Goal: Navigation & Orientation: Find specific page/section

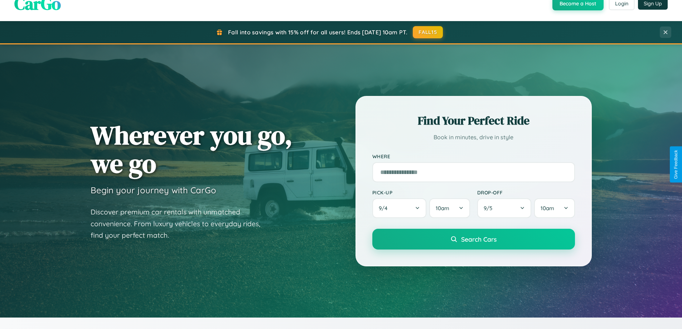
scroll to position [1377, 0]
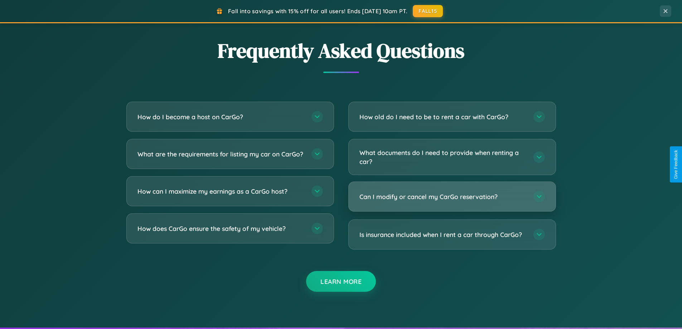
click at [452, 196] on h3 "Can I modify or cancel my CarGo reservation?" at bounding box center [442, 196] width 167 height 9
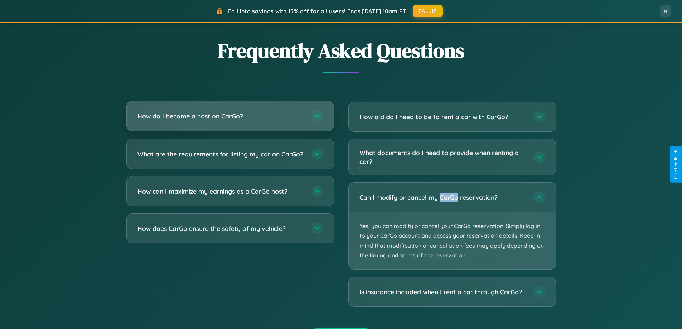
click at [230, 117] on h3 "How do I become a host on CarGo?" at bounding box center [220, 116] width 167 height 9
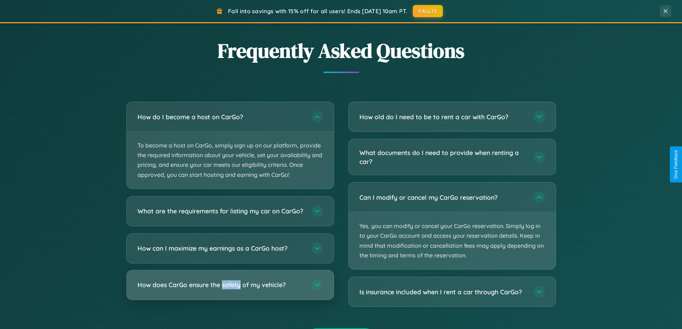
click at [230, 289] on h3 "How does CarGo ensure the safety of my vehicle?" at bounding box center [220, 284] width 167 height 9
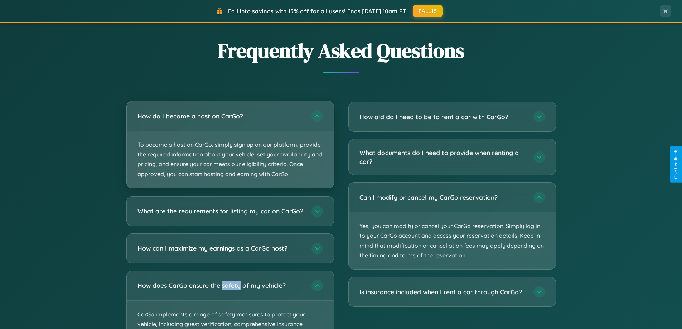
click at [230, 145] on p "To become a host on CarGo, simply sign up on our platform, provide the required…" at bounding box center [230, 159] width 207 height 57
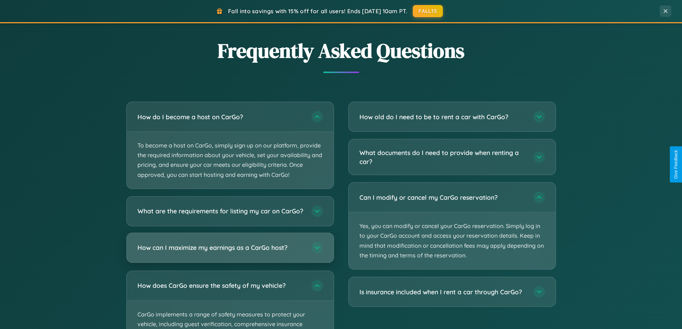
click at [230, 252] on h3 "How can I maximize my earnings as a CarGo host?" at bounding box center [220, 247] width 167 height 9
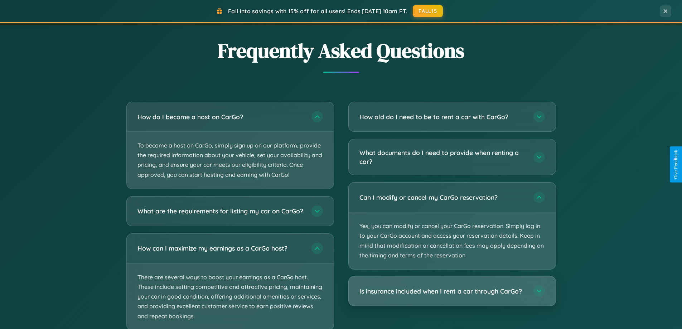
click at [452, 291] on h3 "Is insurance included when I rent a car through CarGo?" at bounding box center [442, 291] width 167 height 9
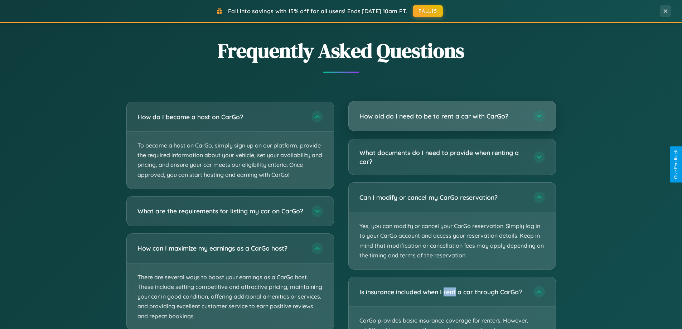
click at [452, 116] on h3 "How old do I need to be to rent a car with CarGo?" at bounding box center [442, 116] width 167 height 9
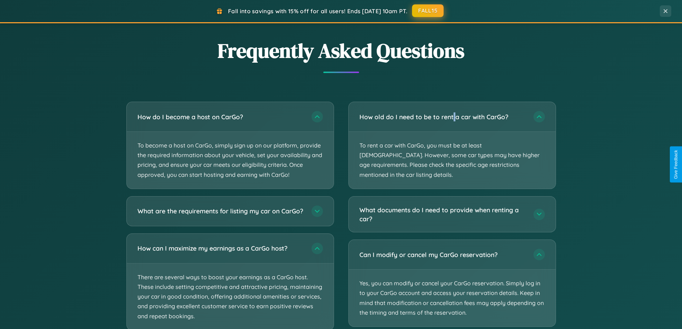
click at [428, 11] on button "FALL15" at bounding box center [427, 10] width 31 height 13
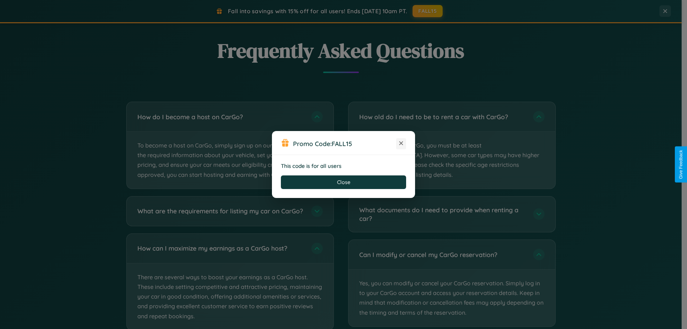
click at [401, 144] on icon at bounding box center [401, 143] width 7 height 7
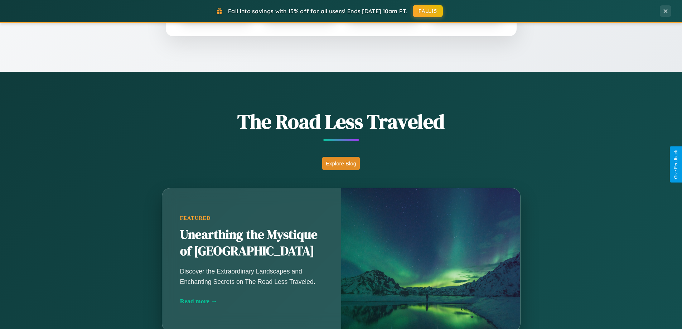
scroll to position [492, 0]
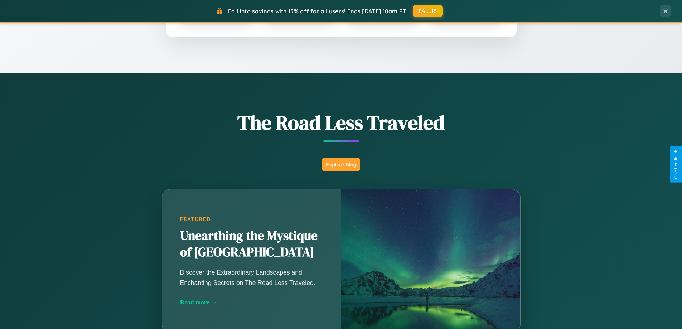
click at [341, 164] on button "Explore Blog" at bounding box center [341, 164] width 38 height 13
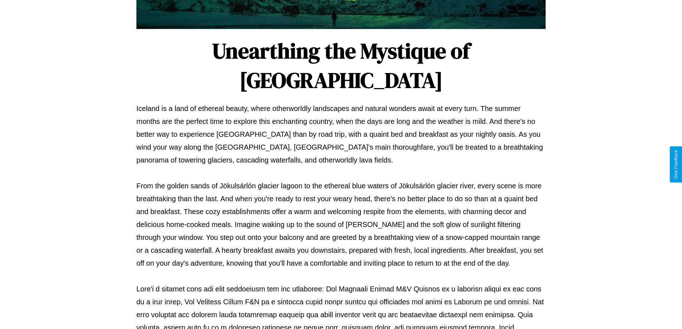
scroll to position [232, 0]
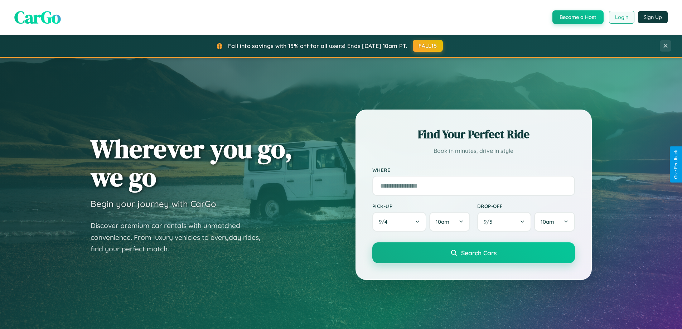
click at [621, 17] on button "Login" at bounding box center [621, 17] width 25 height 13
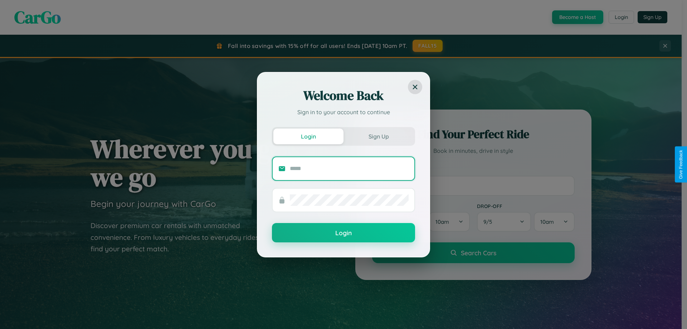
click at [349, 168] on input "text" at bounding box center [349, 168] width 119 height 11
type input "**********"
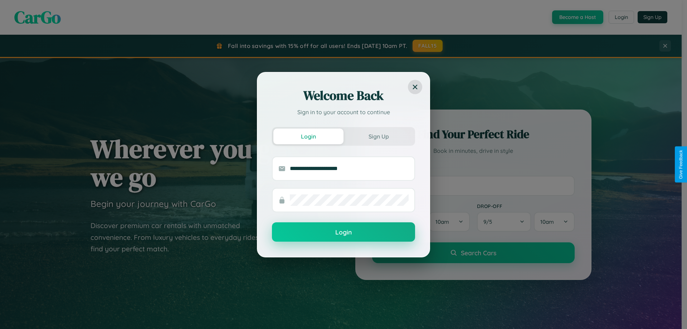
click at [344, 232] on button "Login" at bounding box center [343, 231] width 143 height 19
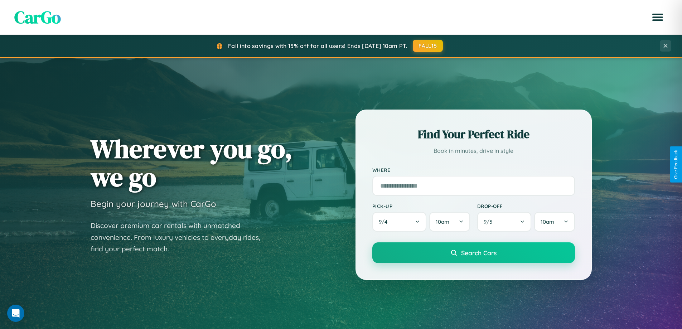
scroll to position [21, 0]
